Goal: Task Accomplishment & Management: Use online tool/utility

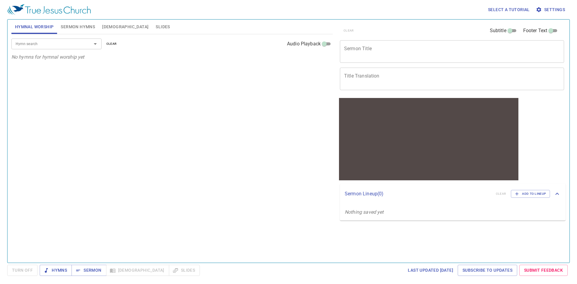
click at [262, 10] on span "Settings" at bounding box center [551, 10] width 28 height 8
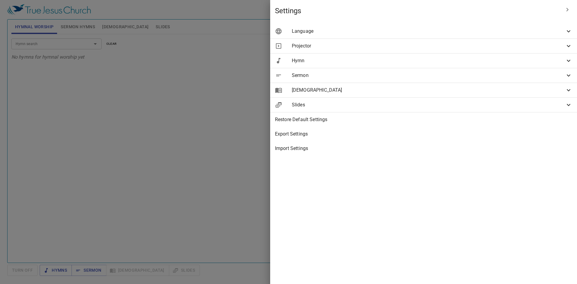
click at [262, 34] on span "Language" at bounding box center [428, 31] width 273 height 7
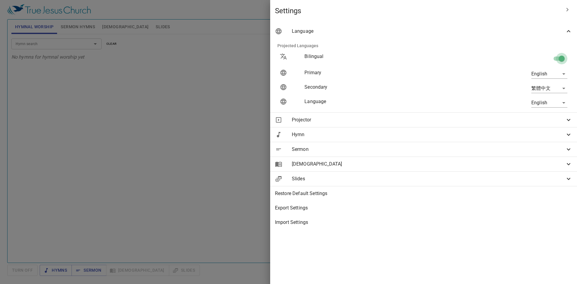
click at [262, 60] on input "checkbox" at bounding box center [562, 59] width 34 height 11
checkbox input "false"
click at [262, 72] on body "Select a tutorial Settings Hymnal Worship Sermon Hymns Bible Slides Hymn search…" at bounding box center [288, 142] width 577 height 284
click at [262, 84] on li "简体中文" at bounding box center [548, 84] width 48 height 11
type input "zh-simple"
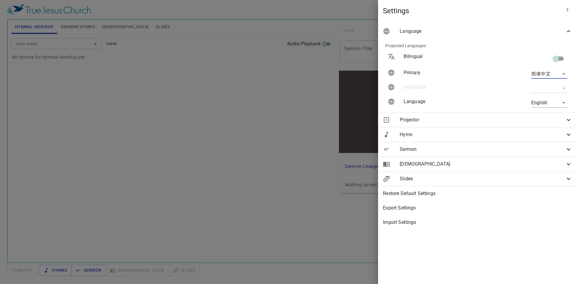
click at [262, 103] on body "Select a tutorial Settings Hymnal Worship Sermon Hymns Bible Slides Hymn search…" at bounding box center [288, 142] width 577 height 284
click at [262, 114] on li "简体中文" at bounding box center [548, 113] width 48 height 11
type input "zh-simple"
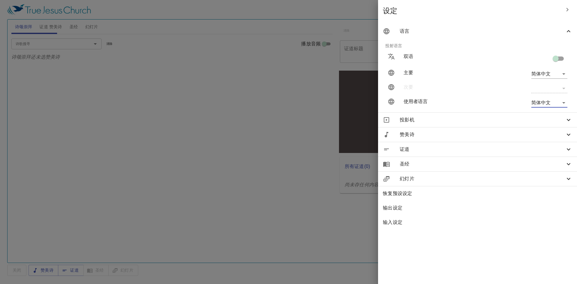
click at [262, 8] on icon "button" at bounding box center [567, 9] width 7 height 7
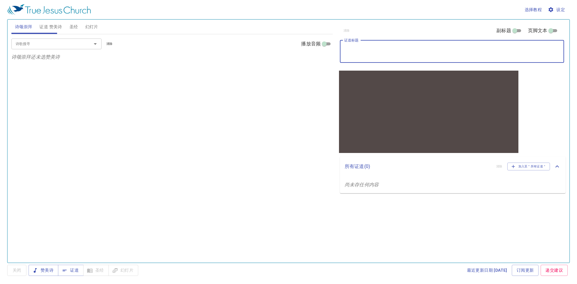
click at [262, 49] on textarea "证道标题" at bounding box center [452, 51] width 216 height 11
paste textarea "[DEMOGRAPHIC_DATA]人生"
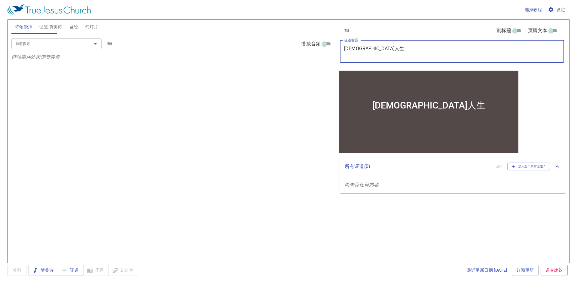
type textarea "[DEMOGRAPHIC_DATA]人生"
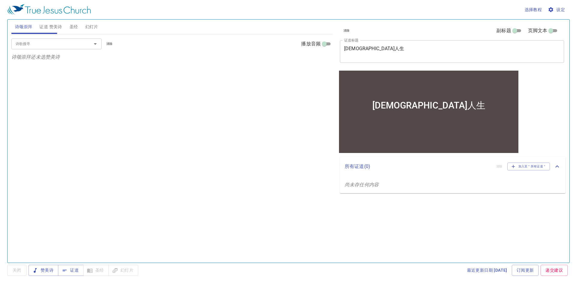
click at [262, 117] on div "诗歌搜寻 诗歌搜寻 清除 播放音频 诗颂崇拜还未选赞美诗" at bounding box center [171, 145] width 321 height 223
click at [54, 26] on span "证道 赞美诗" at bounding box center [50, 27] width 23 height 8
click at [50, 274] on span "赞美诗" at bounding box center [43, 271] width 20 height 8
click at [54, 29] on span "证道 赞美诗" at bounding box center [50, 27] width 23 height 8
click at [262, 30] on input "副标题" at bounding box center [515, 31] width 22 height 7
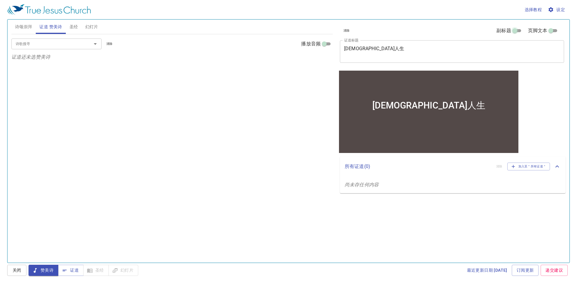
checkbox input "true"
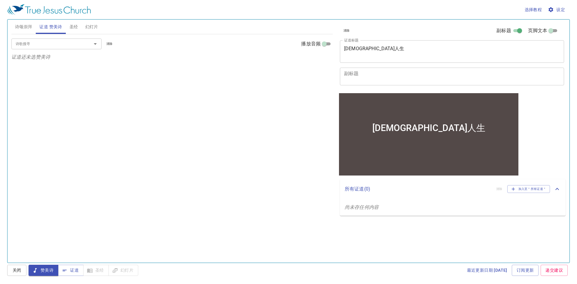
click at [262, 31] on input "页脚文本" at bounding box center [551, 31] width 22 height 7
checkbox input "true"
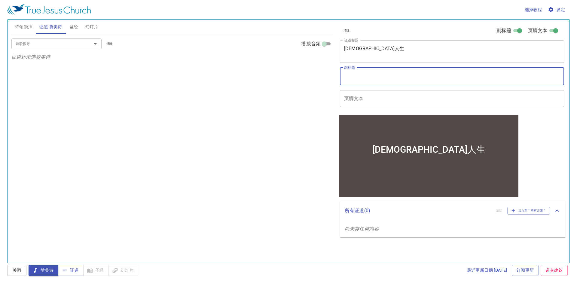
click at [262, 77] on textarea "副标题" at bounding box center [452, 76] width 216 height 11
paste textarea "[PERSON_NAME]米執事"
type textarea "[PERSON_NAME]米執事"
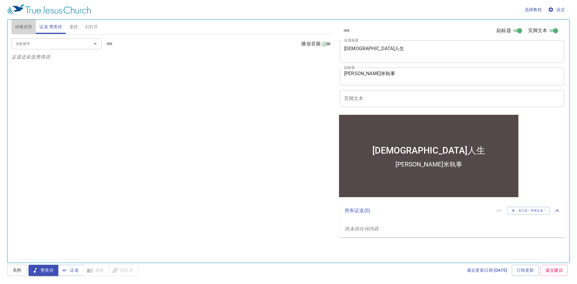
click at [27, 29] on span "诗颂崇拜" at bounding box center [23, 27] width 17 height 8
click at [60, 26] on span "证道 赞美诗" at bounding box center [50, 27] width 23 height 8
click at [48, 44] on input "诗歌搜寻" at bounding box center [47, 43] width 69 height 7
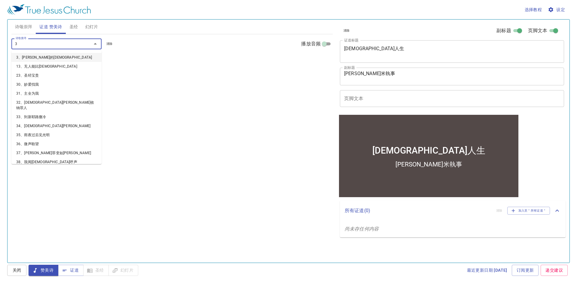
type input "32"
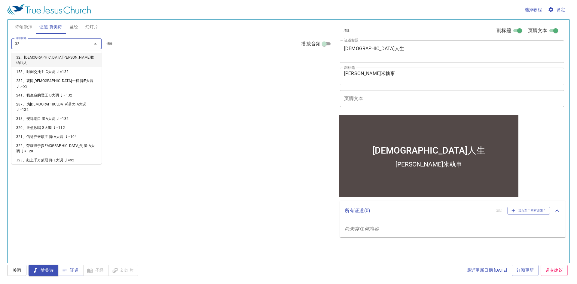
click at [41, 57] on li "32、耶稣肯收纳罪人" at bounding box center [56, 60] width 90 height 14
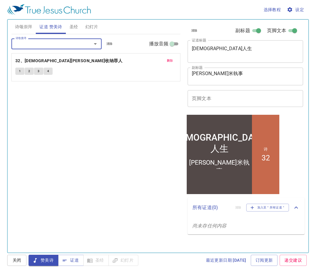
click at [24, 28] on span "诗颂崇拜" at bounding box center [23, 27] width 17 height 8
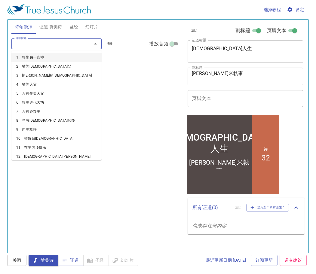
click at [63, 46] on input "诗歌搜寻" at bounding box center [47, 43] width 69 height 7
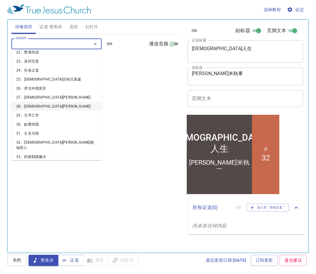
scroll to position [210, 0]
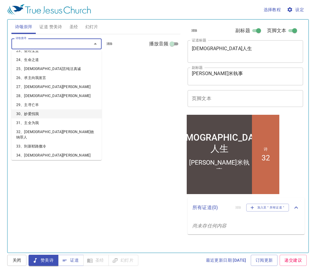
click at [33, 110] on li "30、妙爱找我" at bounding box center [56, 113] width 90 height 9
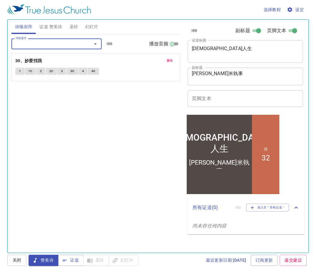
click at [71, 43] on input "诗歌搜寻" at bounding box center [47, 43] width 69 height 7
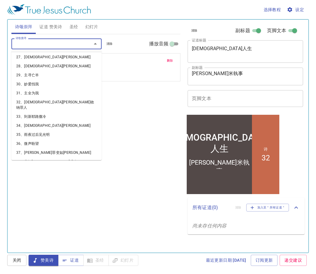
scroll to position [241, 0]
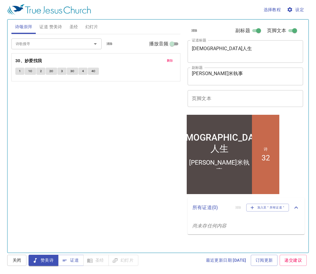
click at [123, 124] on div "诗歌搜寻 诗歌搜寻 清除 播放音频 删除 30、妙爱找我 1 1C 2 2C 3 3C 4 4C" at bounding box center [95, 140] width 169 height 213
click at [174, 45] on input "播放音频" at bounding box center [172, 44] width 22 height 7
checkbox input "true"
select select "1"
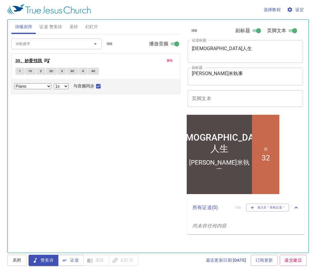
click at [27, 60] on b "30、妙爱找我" at bounding box center [28, 61] width 27 height 8
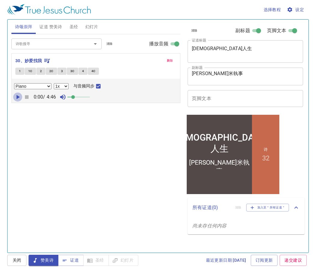
click at [16, 99] on icon "button" at bounding box center [17, 97] width 7 height 7
click at [53, 28] on span "证道 赞美诗" at bounding box center [50, 27] width 23 height 8
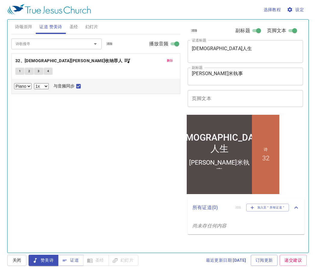
click at [76, 30] on span "圣经" at bounding box center [73, 27] width 9 height 8
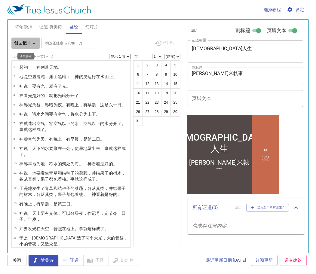
click at [37, 43] on icon "button" at bounding box center [33, 43] width 7 height 7
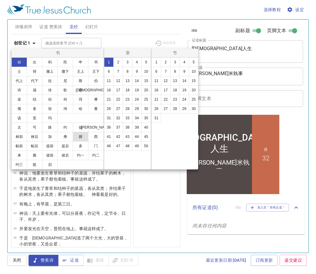
click at [77, 136] on button "腓" at bounding box center [81, 137] width 16 height 10
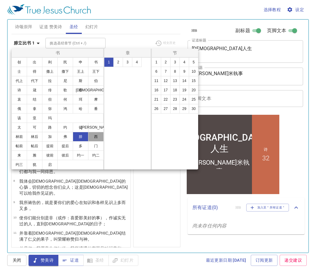
click at [94, 140] on button "西" at bounding box center [96, 137] width 16 height 10
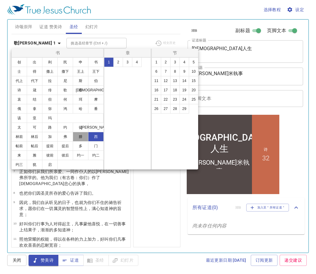
click at [77, 139] on button "腓" at bounding box center [81, 137] width 16 height 10
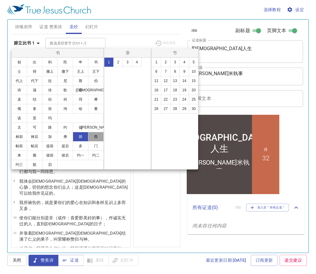
click at [96, 139] on button "西" at bounding box center [96, 137] width 16 height 10
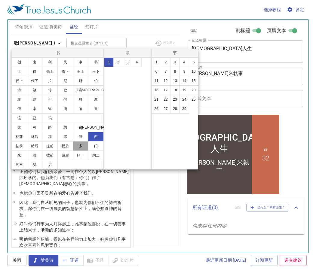
click at [76, 148] on button "多" at bounding box center [81, 146] width 16 height 10
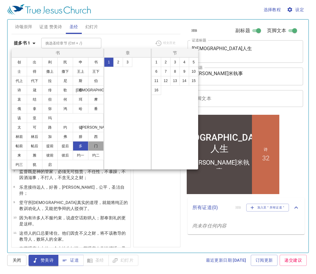
click at [93, 149] on button "门" at bounding box center [96, 146] width 16 height 10
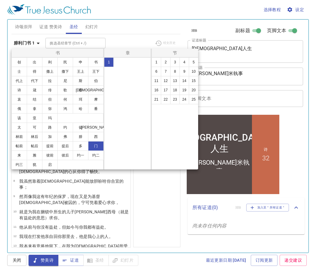
click at [53, 26] on div at bounding box center [158, 137] width 316 height 274
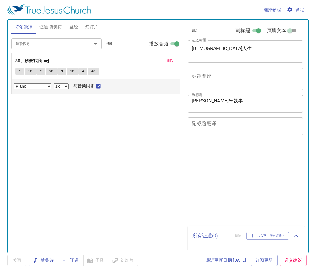
select select "1"
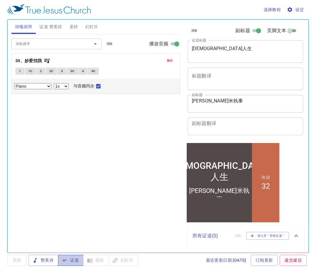
click at [71, 261] on span "证道" at bounding box center [71, 261] width 16 height 8
click at [51, 261] on span "赞美诗" at bounding box center [43, 261] width 20 height 8
